Goal: Information Seeking & Learning: Compare options

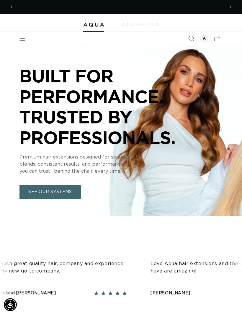
click at [20, 37] on icon "Menu" at bounding box center [23, 38] width 6 height 6
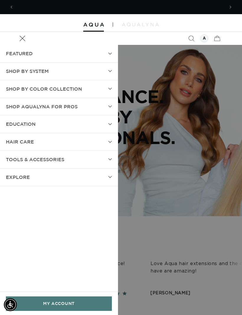
scroll to position [0, 211]
click at [29, 45] on summary "Menu" at bounding box center [22, 38] width 13 height 13
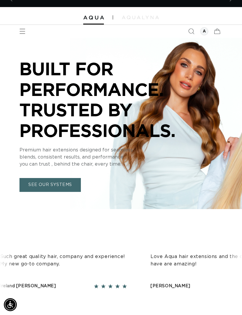
scroll to position [0, 0]
click at [205, 27] on div at bounding box center [204, 31] width 8 height 8
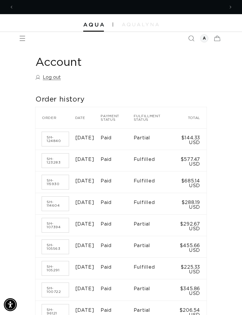
scroll to position [0, 211]
click at [21, 38] on icon "Menu" at bounding box center [23, 38] width 6 height 6
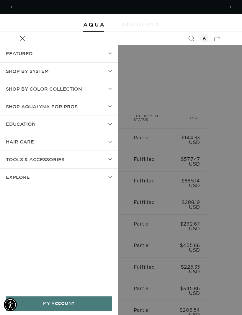
scroll to position [0, 422]
click at [25, 67] on span "SHOP BY SYSTEM" at bounding box center [27, 71] width 43 height 9
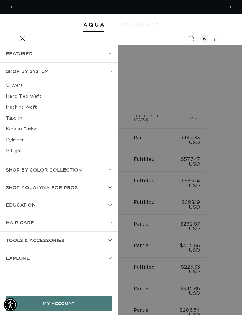
scroll to position [0, 0]
click at [16, 82] on link "Q Weft" at bounding box center [59, 85] width 106 height 11
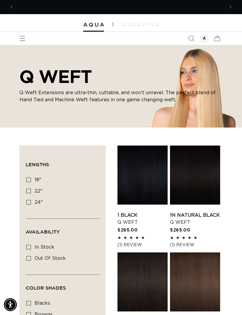
scroll to position [0, 211]
click at [206, 37] on div at bounding box center [204, 38] width 8 height 8
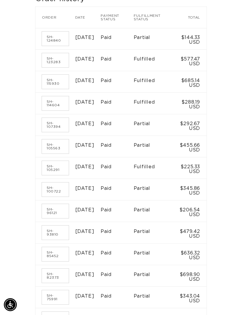
click at [57, 240] on link "SH-93810" at bounding box center [55, 233] width 27 height 14
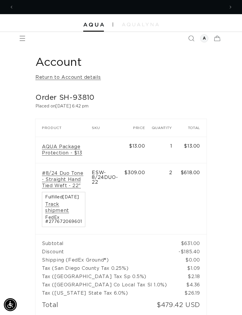
scroll to position [0, 211]
click at [48, 74] on link "Return to Account details" at bounding box center [68, 77] width 66 height 9
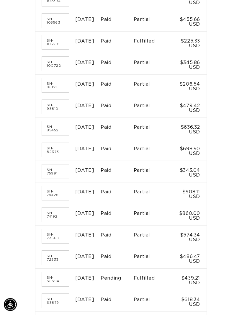
scroll to position [226, 0]
click at [57, 222] on link "SH-74192" at bounding box center [55, 215] width 27 height 14
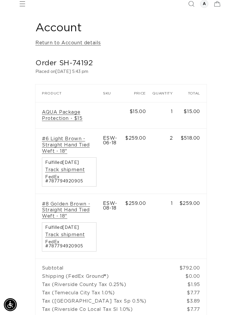
scroll to position [0, 422]
click at [51, 42] on link "Return to Account details" at bounding box center [68, 43] width 66 height 9
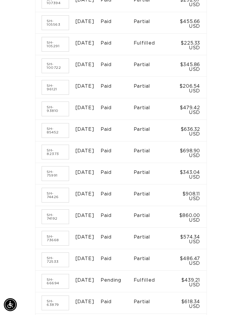
click at [53, 202] on link "SH-74426" at bounding box center [55, 195] width 27 height 14
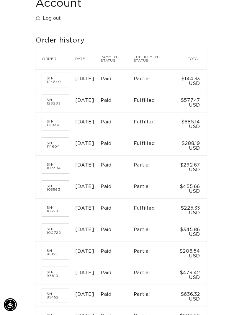
scroll to position [64, 0]
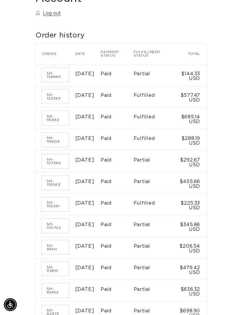
click at [51, 184] on link "SH-105563" at bounding box center [55, 183] width 27 height 14
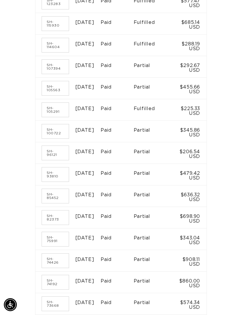
scroll to position [0, 211]
click at [52, 203] on link "SH-85452" at bounding box center [55, 196] width 27 height 14
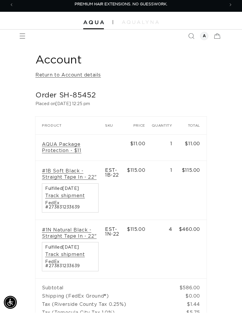
scroll to position [3, 0]
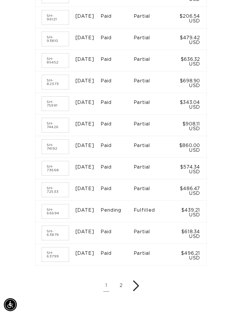
scroll to position [295, 0]
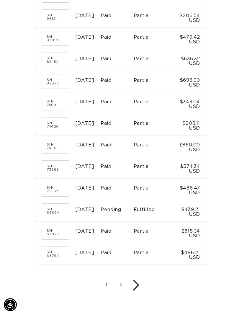
click at [49, 175] on link "SH-73668" at bounding box center [55, 168] width 27 height 14
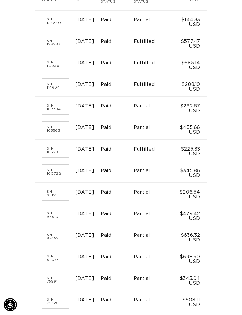
scroll to position [0, 422]
click at [56, 178] on link "SH-100722" at bounding box center [55, 172] width 27 height 14
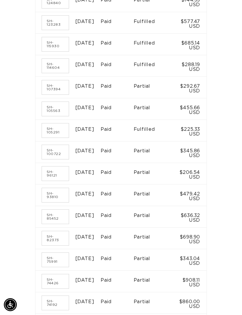
scroll to position [140, 0]
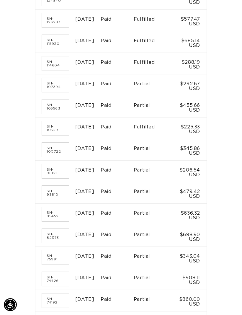
click at [51, 157] on link "SH-100722" at bounding box center [55, 150] width 27 height 14
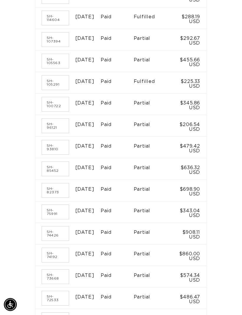
scroll to position [186, 0]
click at [46, 133] on link "SH-96121" at bounding box center [55, 126] width 27 height 14
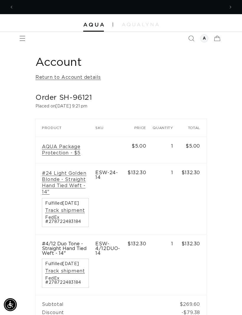
scroll to position [0, 211]
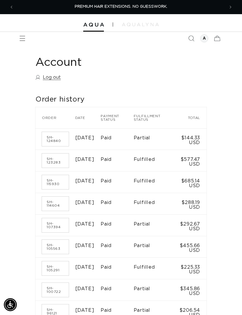
click at [22, 35] on icon "Menu" at bounding box center [23, 38] width 6 height 6
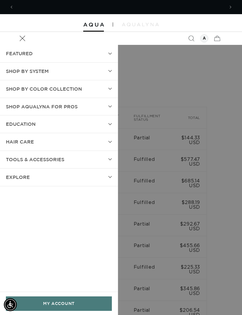
scroll to position [0, 211]
click at [16, 69] on span "SHOP BY SYSTEM" at bounding box center [27, 71] width 43 height 9
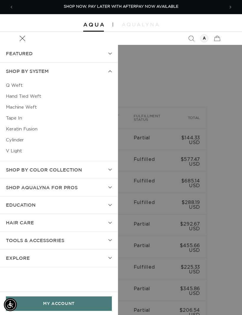
click at [22, 96] on link "Hand Tied Weft" at bounding box center [59, 96] width 106 height 11
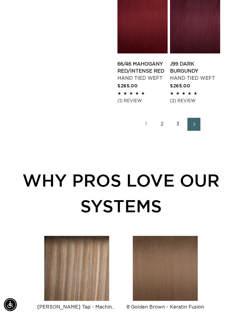
click at [199, 131] on link "Next page" at bounding box center [194, 124] width 13 height 13
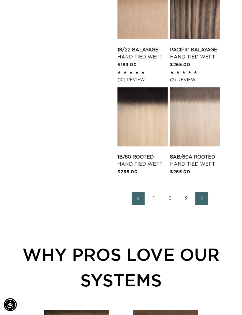
click at [208, 205] on link "Next page" at bounding box center [202, 198] width 13 height 13
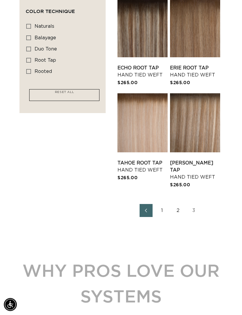
scroll to position [356, 0]
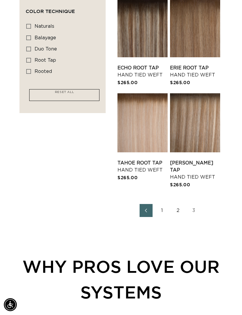
click at [176, 211] on link "2" at bounding box center [178, 210] width 13 height 13
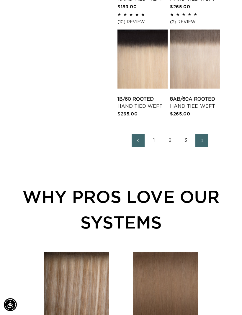
scroll to position [0, 422]
click at [153, 147] on link "1" at bounding box center [154, 140] width 13 height 13
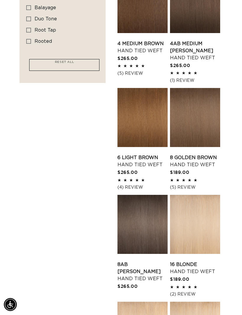
scroll to position [385, 0]
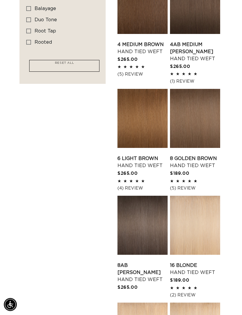
click at [209, 155] on link "8 Golden Brown Hand Tied Weft" at bounding box center [195, 162] width 50 height 14
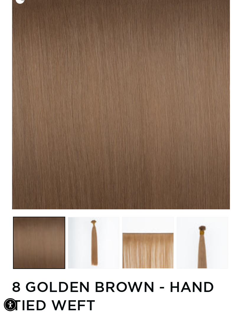
click at [94, 239] on button "Load image 2 in gallery view" at bounding box center [94, 243] width 52 height 52
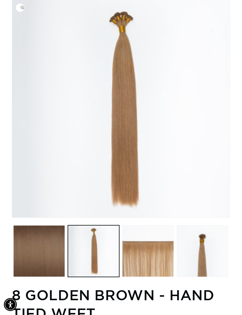
scroll to position [66, 0]
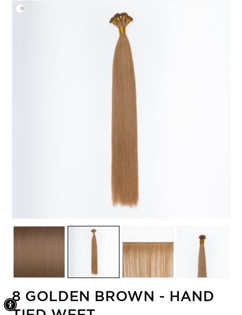
click at [104, 243] on button "Load image 2 in gallery view" at bounding box center [94, 252] width 52 height 52
click at [160, 245] on button "Load image 3 in gallery view" at bounding box center [148, 252] width 52 height 52
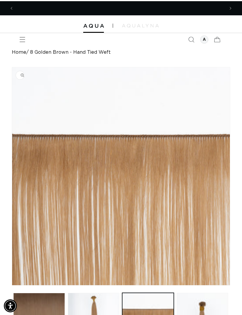
scroll to position [0, 422]
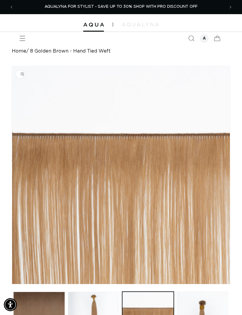
click at [28, 43] on span "Menu" at bounding box center [22, 38] width 13 height 13
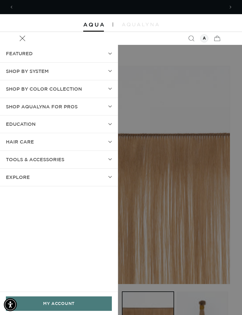
scroll to position [0, 0]
click at [29, 45] on summary "Menu" at bounding box center [22, 38] width 13 height 13
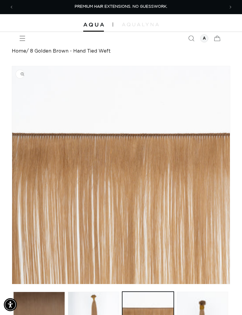
click at [28, 38] on span "Menu" at bounding box center [22, 38] width 13 height 13
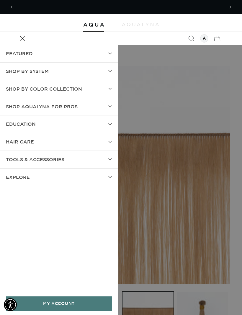
scroll to position [0, 211]
click at [102, 68] on summary "SHOP BY SYSTEM" at bounding box center [59, 71] width 118 height 17
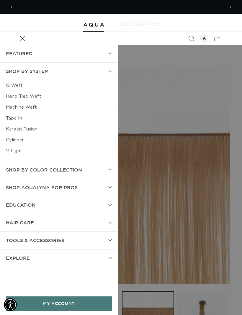
scroll to position [0, 422]
click at [30, 98] on link "Hand Tied Weft" at bounding box center [59, 96] width 106 height 11
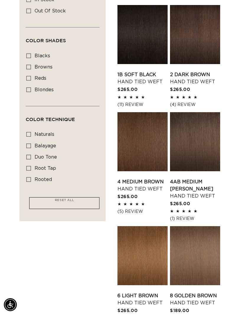
scroll to position [247, 0]
click at [151, 293] on link "6 Light Brown Hand Tied Weft" at bounding box center [143, 300] width 50 height 14
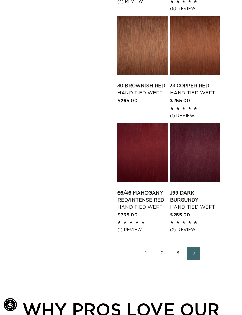
scroll to position [879, 0]
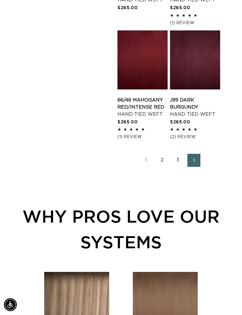
click at [172, 167] on link "3" at bounding box center [178, 160] width 13 height 13
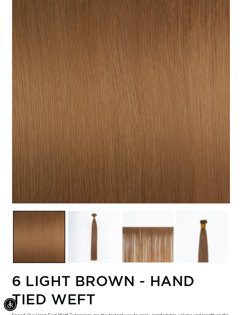
click at [93, 239] on button "Load image 2 in gallery view" at bounding box center [94, 238] width 52 height 52
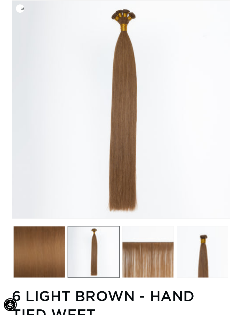
scroll to position [0, 211]
click at [178, 243] on button "Load image 4 in gallery view" at bounding box center [203, 252] width 52 height 52
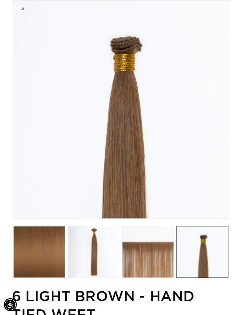
click at [163, 248] on button "Load image 3 in gallery view" at bounding box center [148, 252] width 52 height 52
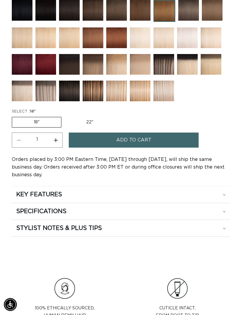
scroll to position [443, 0]
click at [226, 196] on icon at bounding box center [224, 195] width 3 height 2
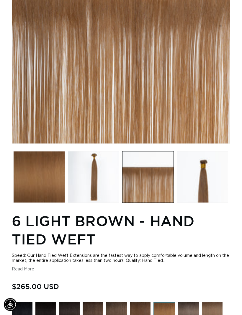
scroll to position [103, 0]
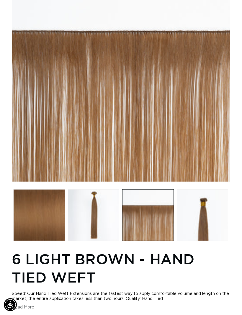
click at [44, 219] on button "Load image 1 in gallery view" at bounding box center [39, 215] width 52 height 52
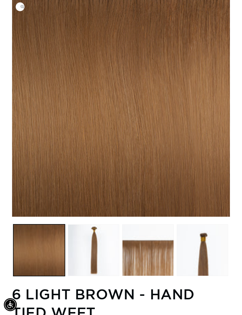
scroll to position [66, 0]
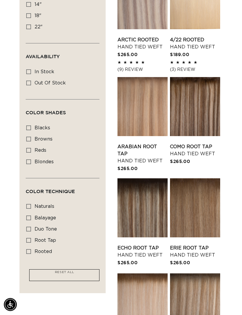
scroll to position [177, 0]
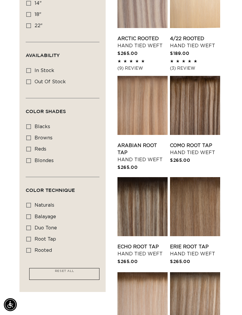
click at [203, 244] on link "Erie Root Tap Hand Tied Weft" at bounding box center [195, 251] width 50 height 14
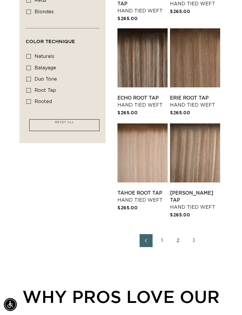
scroll to position [326, 0]
click at [175, 243] on link "2" at bounding box center [178, 240] width 13 height 13
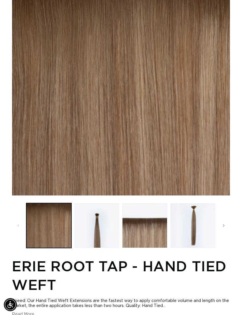
click at [107, 230] on button "Load image 2 in gallery view" at bounding box center [96, 225] width 45 height 45
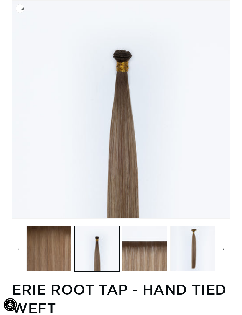
scroll to position [0, 211]
click at [149, 256] on button "Load image 3 in gallery view" at bounding box center [144, 248] width 45 height 45
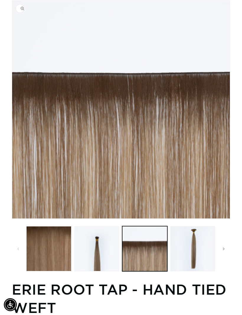
click at [200, 249] on button "Load image 4 in gallery view" at bounding box center [193, 248] width 45 height 45
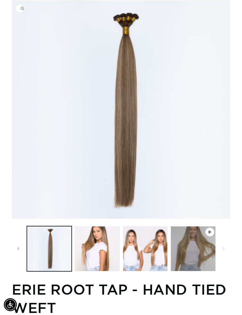
scroll to position [0, 422]
click at [101, 247] on button "Load image 5 in gallery view" at bounding box center [97, 248] width 45 height 45
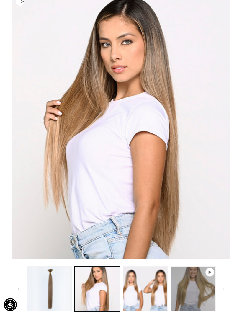
scroll to position [0, 211]
click at [132, 294] on button "Load image 6 in gallery view" at bounding box center [145, 289] width 45 height 45
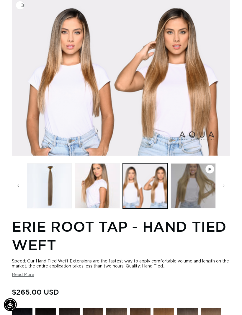
scroll to position [66, 0]
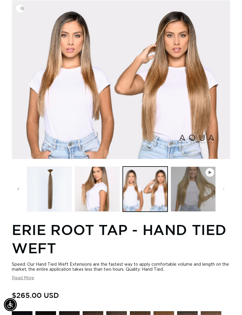
click at [194, 203] on button "Play video 1 in gallery view" at bounding box center [193, 189] width 45 height 45
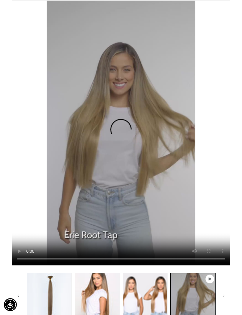
scroll to position [0, 0]
click at [195, 208] on video "Erie Root Tap - Hand Tied Weft" at bounding box center [121, 133] width 218 height 265
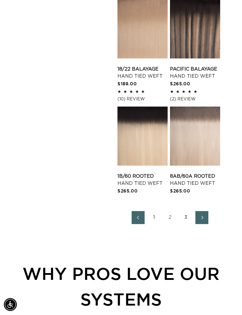
scroll to position [803, 0]
click at [182, 224] on link "3" at bounding box center [186, 217] width 13 height 13
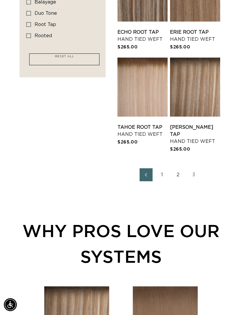
scroll to position [0, 422]
click at [165, 177] on link "1" at bounding box center [162, 174] width 13 height 13
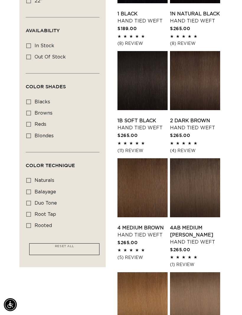
scroll to position [201, 0]
click at [201, 118] on link "2 Dark Brown Hand Tied Weft" at bounding box center [195, 125] width 50 height 14
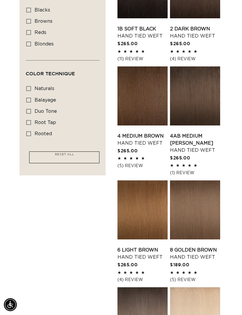
scroll to position [0, 0]
click at [196, 133] on link "4AB Medium Ash Brown Hand Tied Weft" at bounding box center [195, 143] width 50 height 21
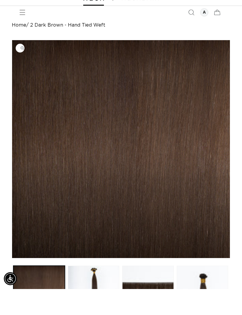
scroll to position [113, 0]
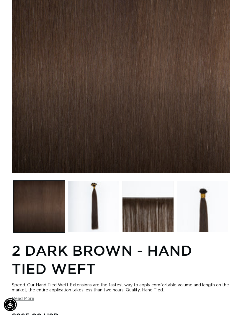
click at [99, 200] on button "Load image 2 in gallery view" at bounding box center [94, 207] width 52 height 52
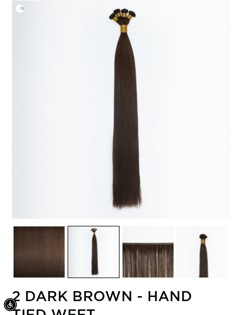
scroll to position [0, 211]
click at [101, 260] on button "Load image 2 in gallery view" at bounding box center [94, 252] width 52 height 52
click at [162, 259] on button "Load image 3 in gallery view" at bounding box center [148, 252] width 52 height 52
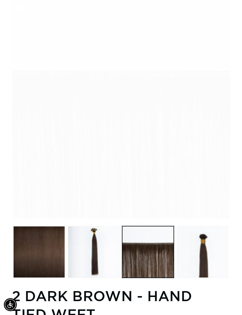
scroll to position [0, 422]
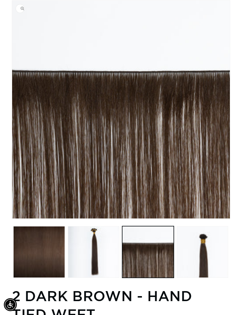
click at [203, 254] on button "Load image 4 in gallery view" at bounding box center [203, 252] width 52 height 52
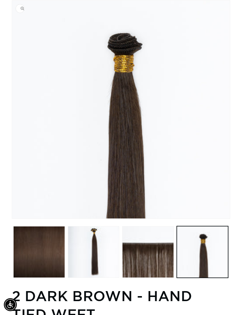
click at [96, 266] on button "Load image 2 in gallery view" at bounding box center [94, 252] width 52 height 52
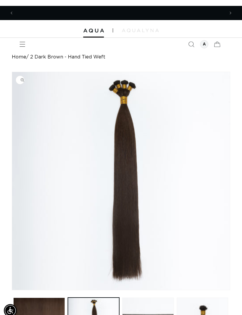
scroll to position [0, 211]
